Goal: Information Seeking & Learning: Find specific page/section

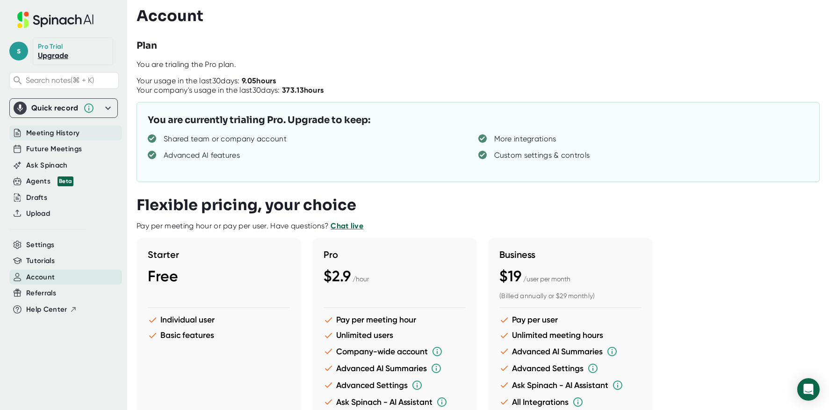
click at [69, 137] on span "Meeting History" at bounding box center [52, 133] width 53 height 11
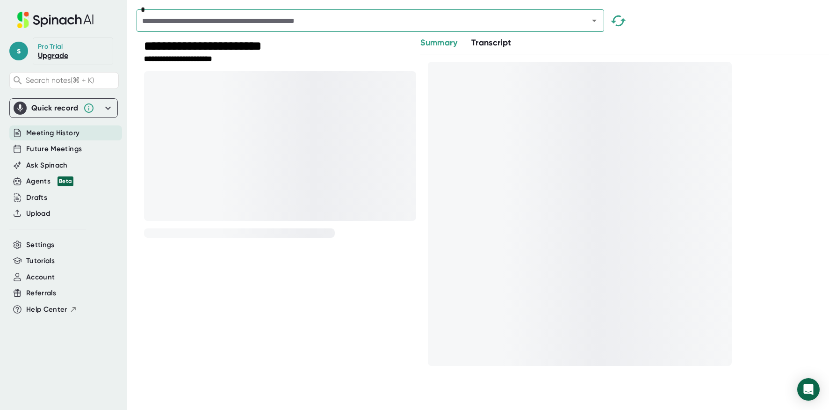
drag, startPoint x: 70, startPoint y: 136, endPoint x: 75, endPoint y: 135, distance: 5.2
click at [71, 136] on span "Meeting History" at bounding box center [52, 133] width 53 height 11
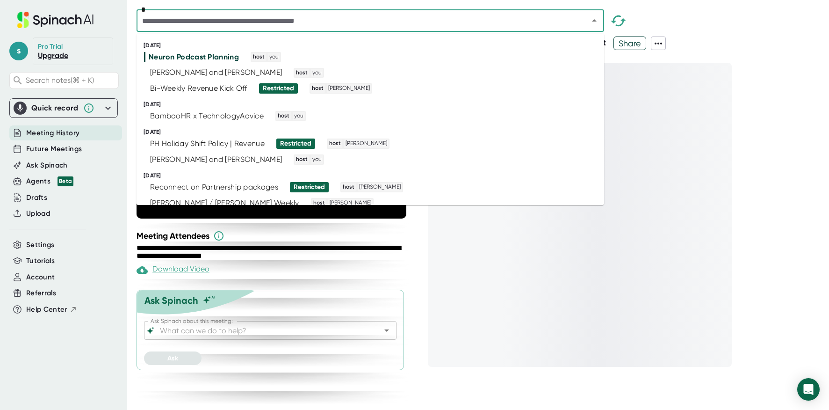
click at [294, 23] on input "text" at bounding box center [356, 20] width 434 height 13
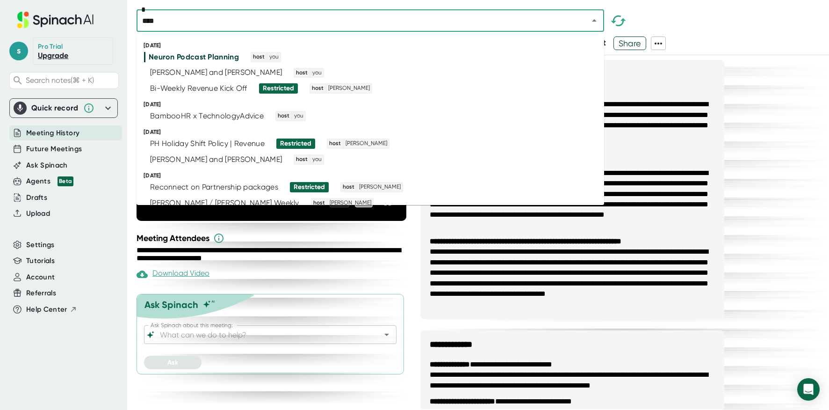
type input "*****"
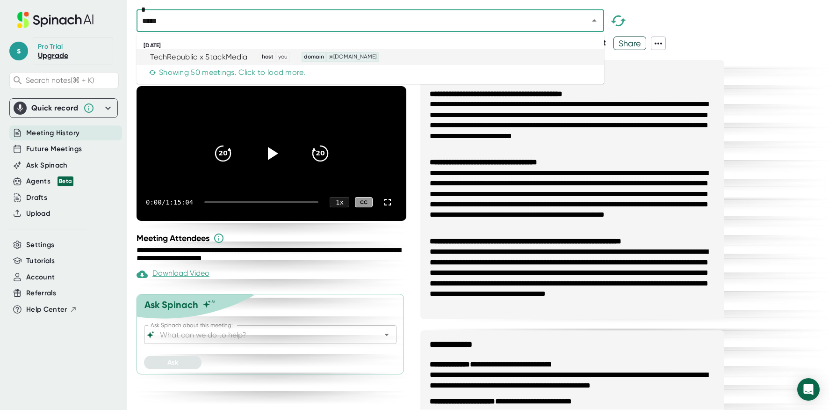
click at [203, 59] on div "TechRepublic x StackMedia" at bounding box center [199, 56] width 98 height 9
